Goal: Task Accomplishment & Management: Manage account settings

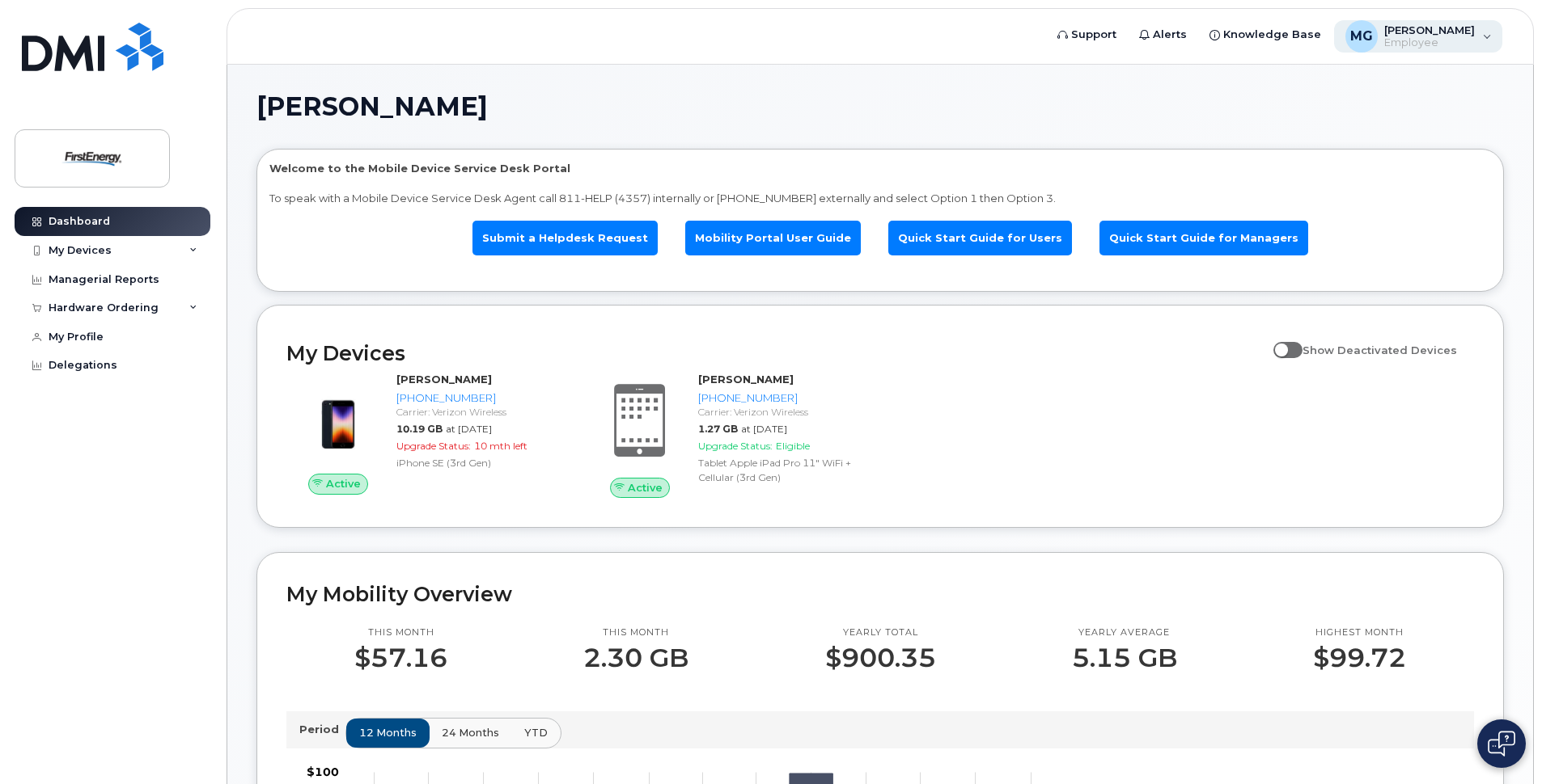
click at [1478, 36] on div "MG [PERSON_NAME] Employee" at bounding box center [1418, 36] width 169 height 32
drag, startPoint x: 1140, startPoint y: 113, endPoint x: 1132, endPoint y: 78, distance: 35.9
click at [1140, 112] on h1 "[PERSON_NAME]" at bounding box center [876, 107] width 1240 height 26
click at [570, 245] on link "Submit a Helpdesk Request" at bounding box center [565, 238] width 185 height 35
click at [1169, 31] on span "Alerts" at bounding box center [1169, 35] width 34 height 17
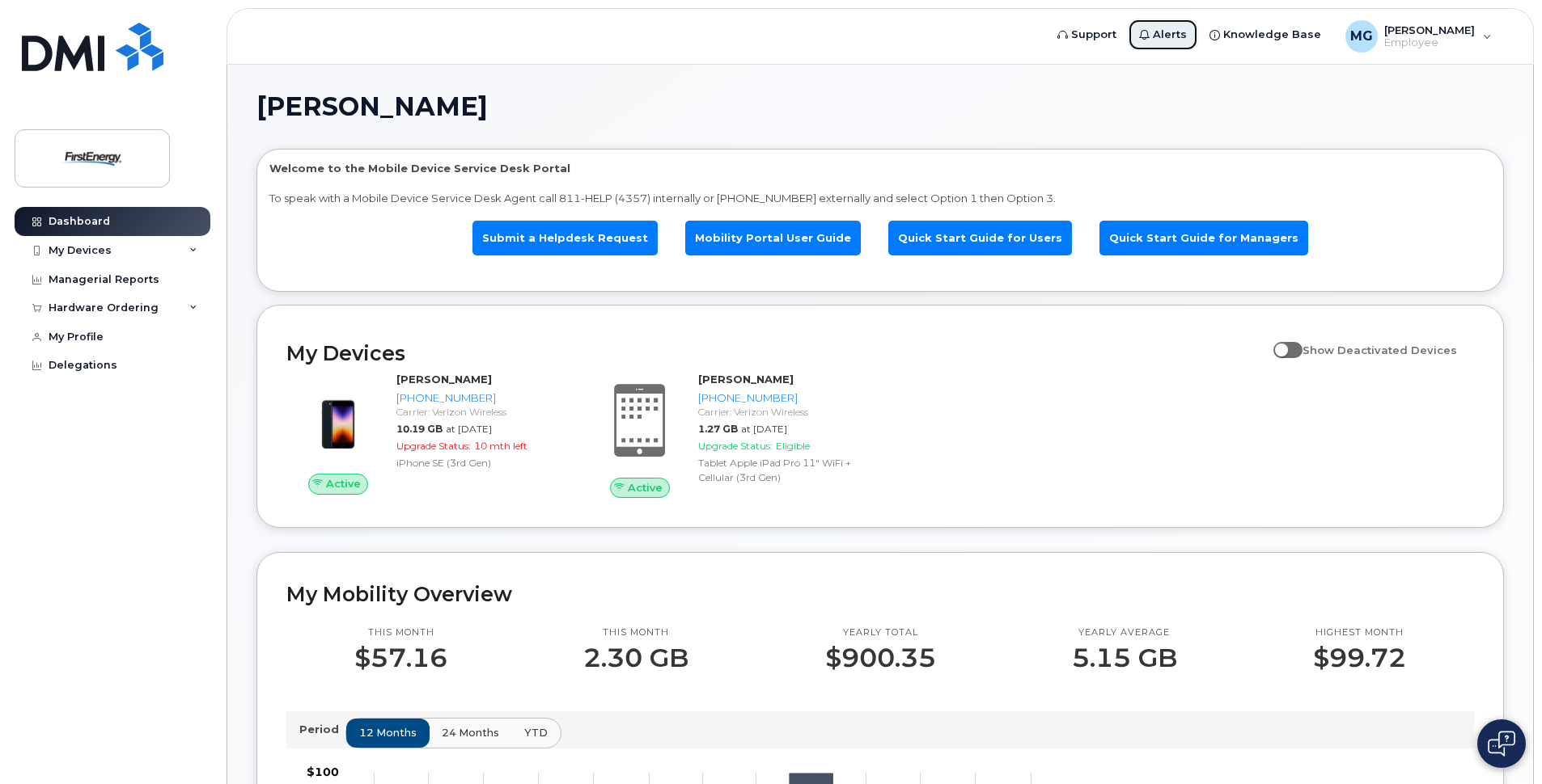
click at [1187, 26] on span "Alerts" at bounding box center [1169, 35] width 34 height 17
click at [1292, 351] on span at bounding box center [1287, 350] width 29 height 17
click at [1286, 348] on input "Show Deactivated Devices" at bounding box center [1280, 341] width 13 height 13
click at [1292, 351] on span at bounding box center [1287, 350] width 29 height 17
click at [1286, 348] on input "Show Deactivated Devices" at bounding box center [1280, 341] width 13 height 13
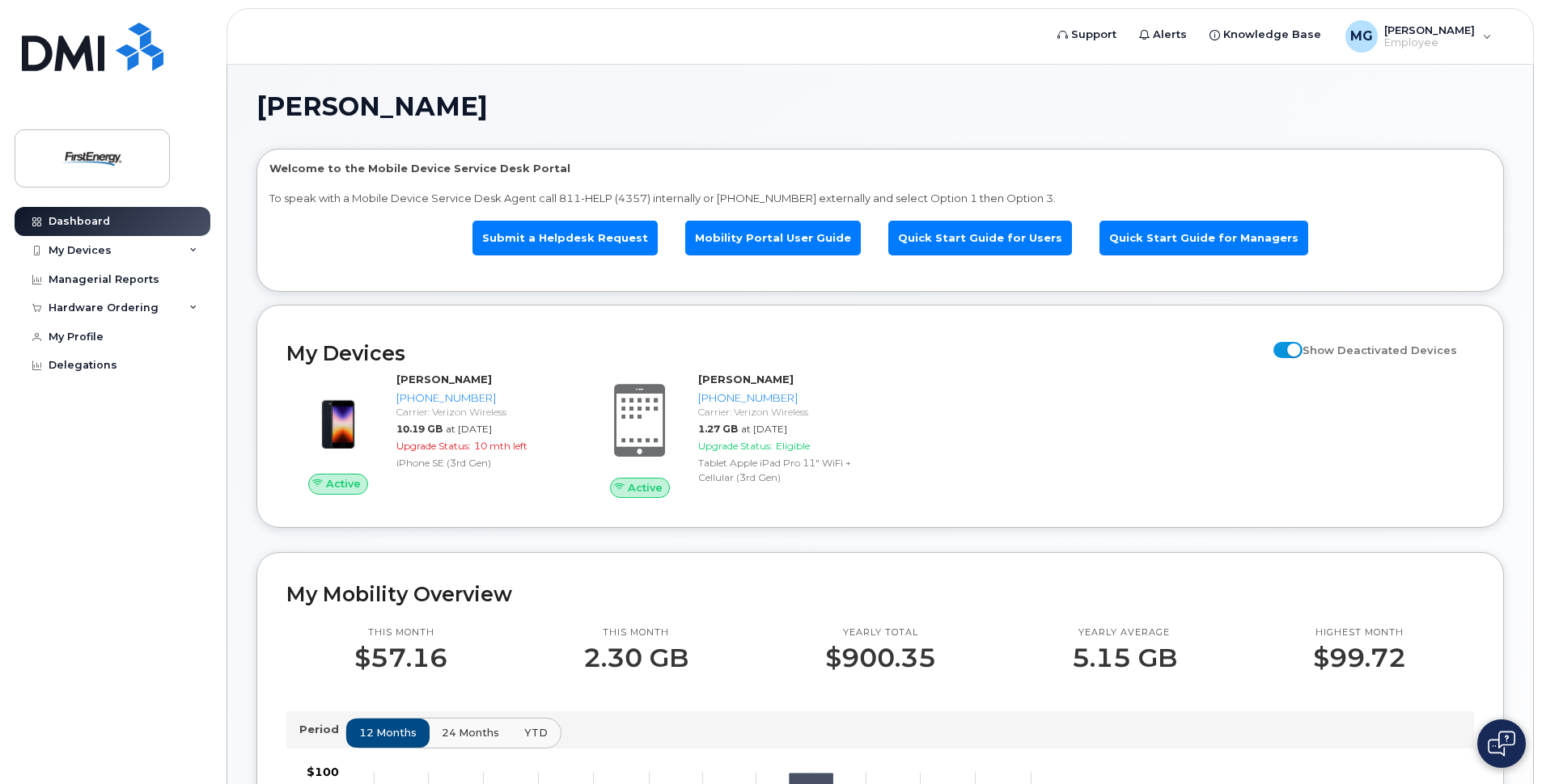
checkbox input "false"
